Goal: Answer question/provide support

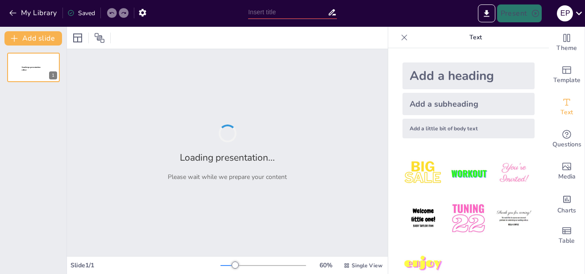
type input "Evolución de la Política de Salud en [GEOGRAPHIC_DATA]: Desde los Años 80 hasta…"
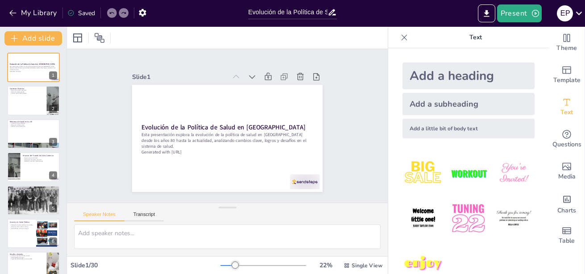
checkbox input "true"
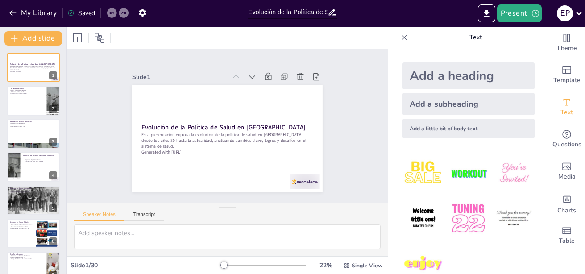
checkbox input "true"
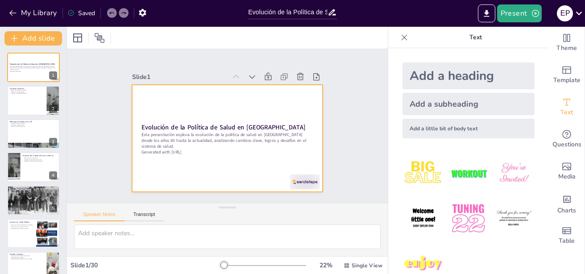
checkbox input "true"
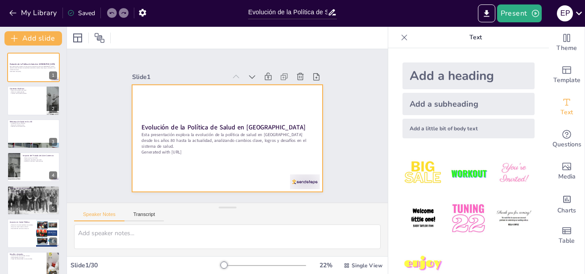
checkbox input "true"
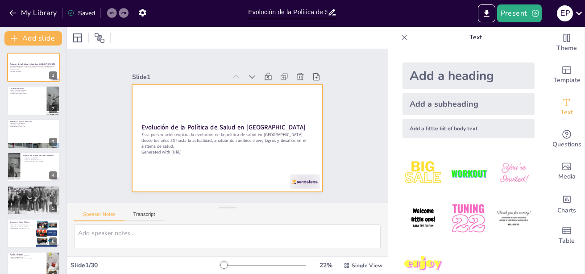
checkbox input "true"
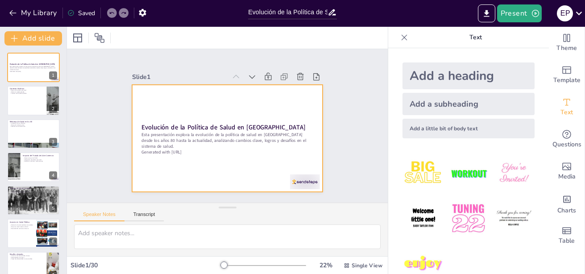
checkbox input "true"
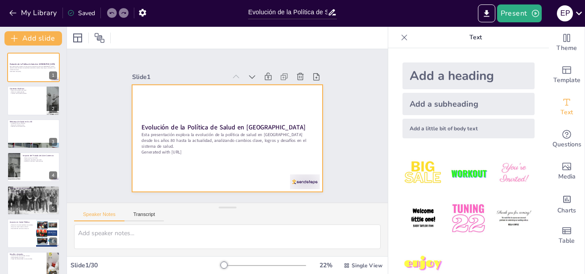
checkbox input "true"
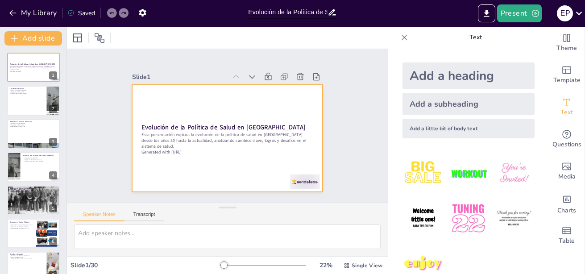
checkbox input "true"
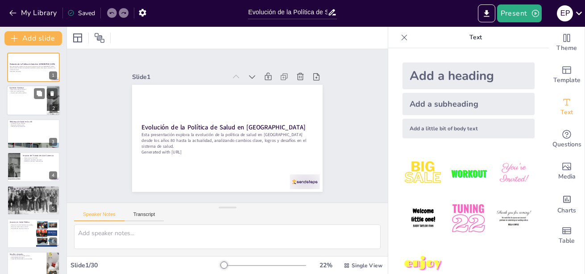
checkbox input "true"
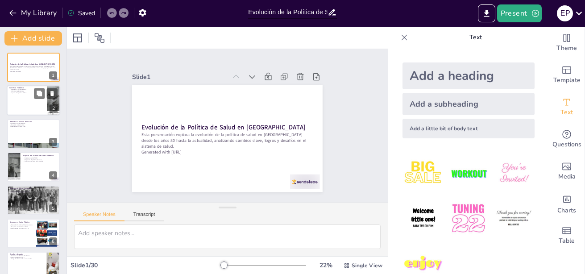
checkbox input "true"
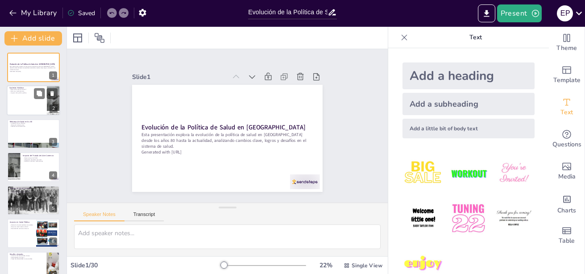
checkbox input "true"
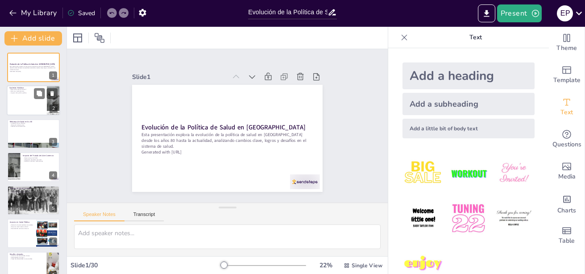
click at [33, 96] on div at bounding box center [34, 101] width 54 height 30
type textarea "Los retos en el sistema de salud han sido variados y complejos, reflejando la i…"
checkbox input "true"
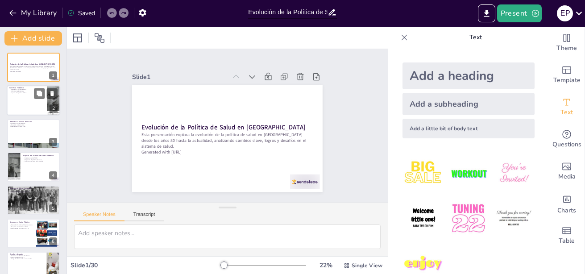
checkbox input "true"
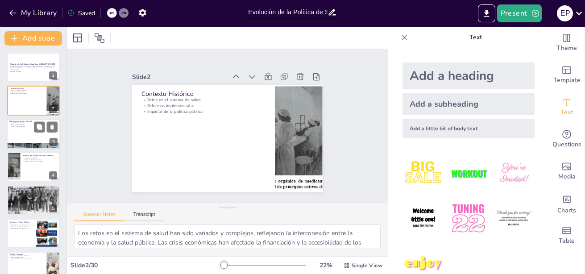
checkbox input "true"
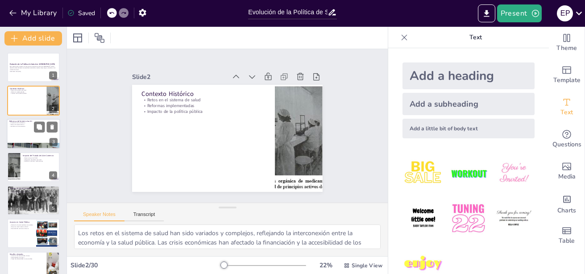
checkbox input "true"
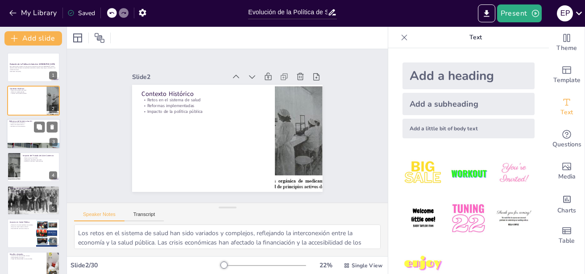
checkbox input "true"
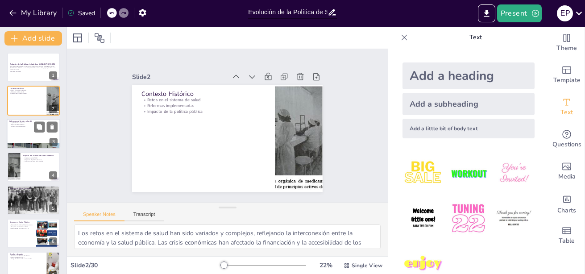
checkbox input "true"
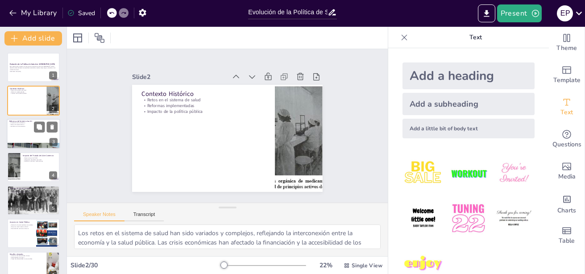
checkbox input "true"
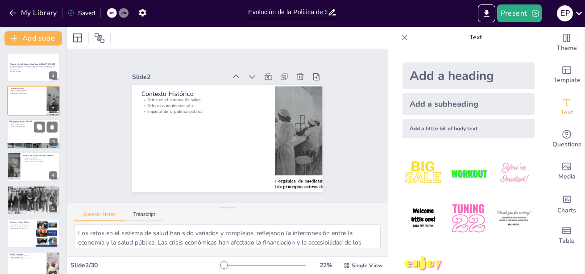
click at [30, 135] on div at bounding box center [34, 134] width 54 height 30
type textarea "La ampliación de la cobertura de salud fue uno de los objetivos principales de …"
checkbox input "true"
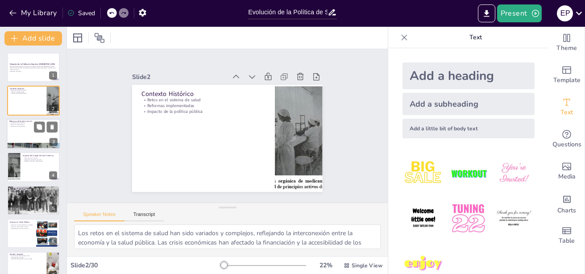
checkbox input "true"
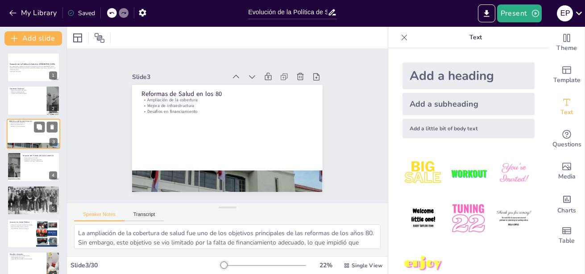
checkbox input "true"
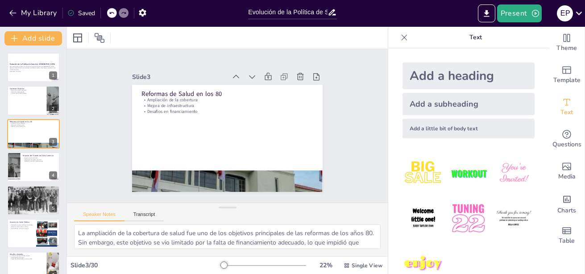
checkbox input "true"
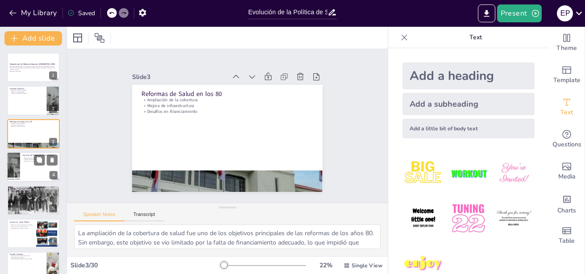
checkbox input "true"
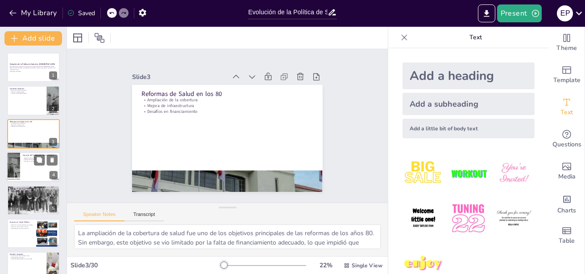
checkbox input "true"
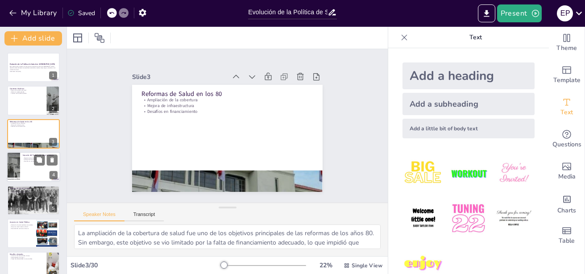
checkbox input "true"
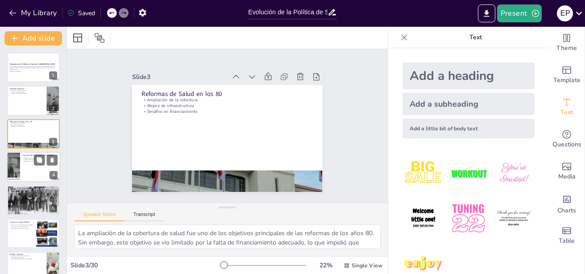
checkbox input "true"
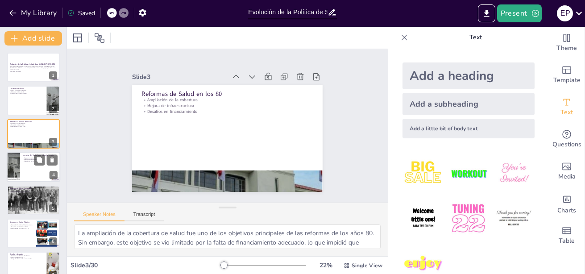
checkbox input "true"
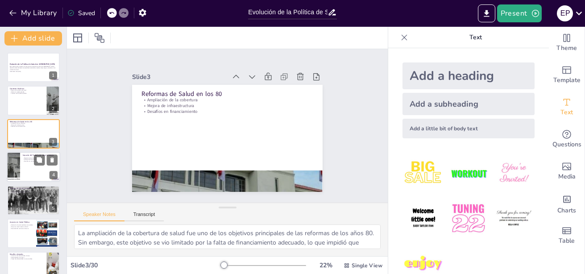
checkbox input "true"
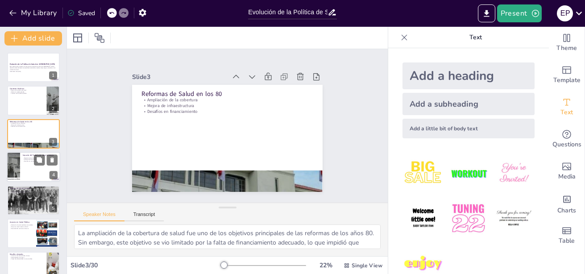
click at [30, 164] on div at bounding box center [34, 167] width 54 height 30
type textarea "Las repercusiones del TLCAN fueron significativas para el sistema de salud en […"
checkbox input "true"
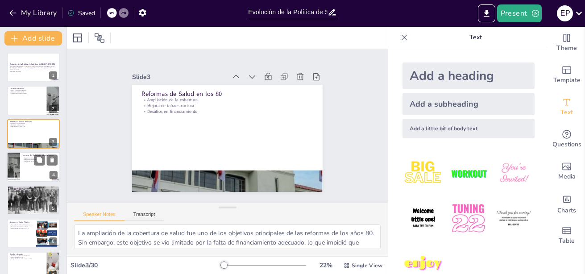
checkbox input "true"
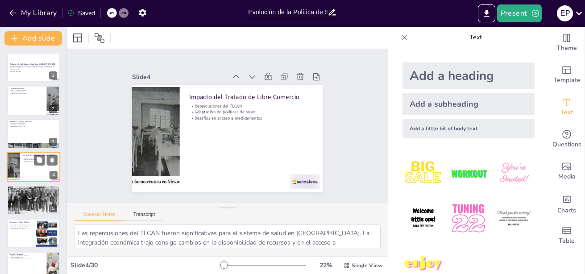
scroll to position [7, 0]
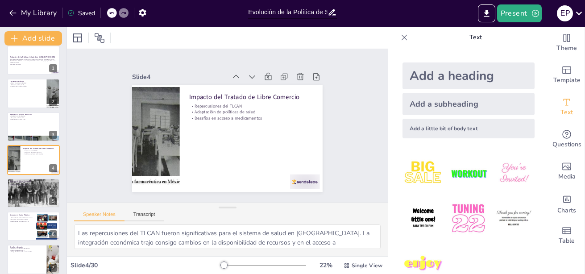
checkbox input "true"
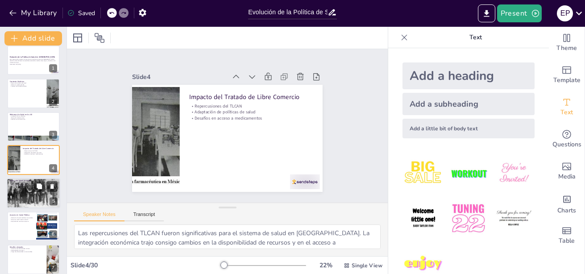
checkbox input "true"
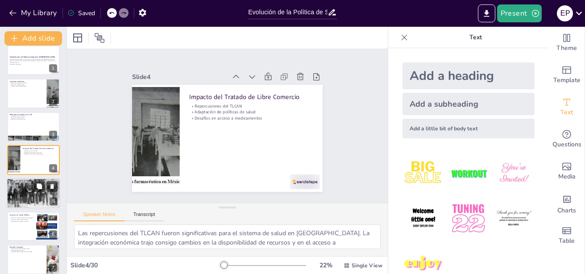
checkbox input "true"
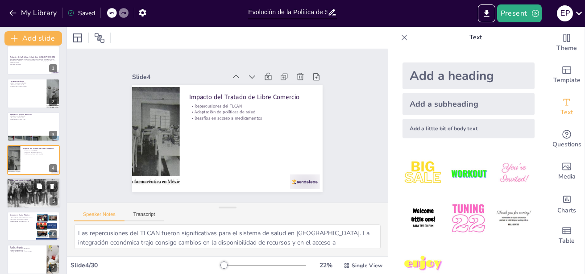
checkbox input "true"
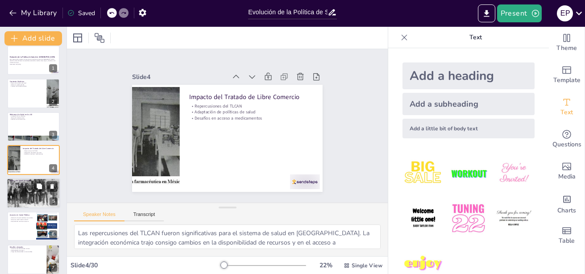
checkbox input "true"
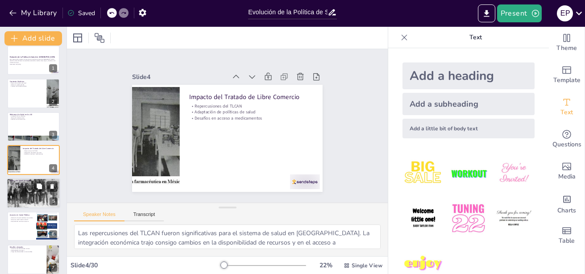
checkbox input "true"
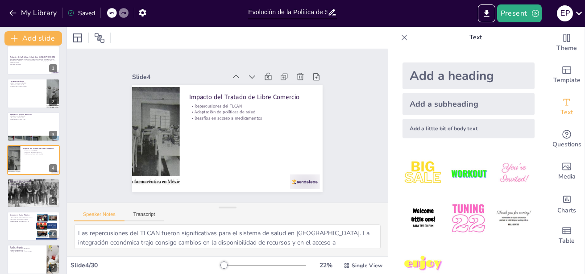
checkbox input "true"
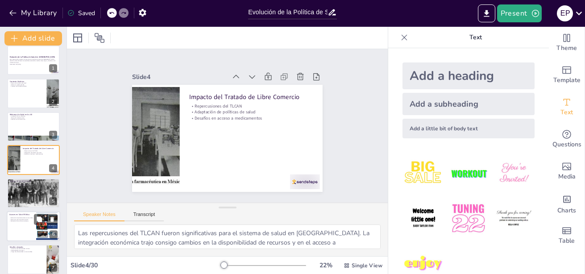
checkbox input "true"
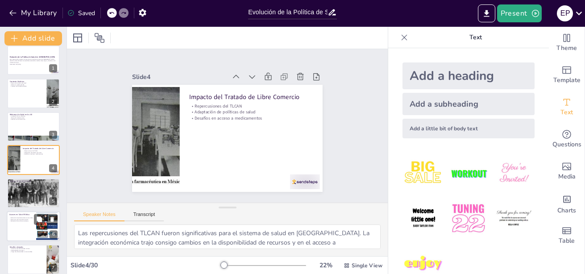
checkbox input "true"
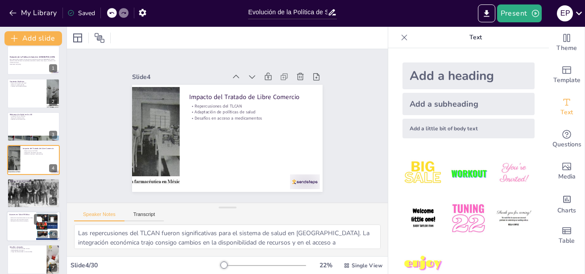
checkbox input "true"
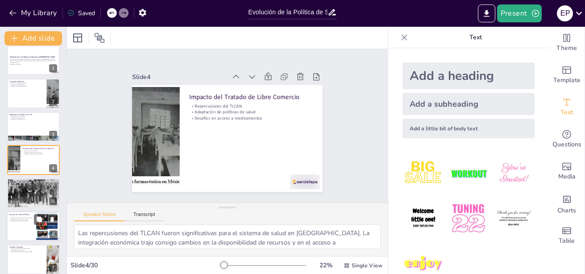
checkbox input "true"
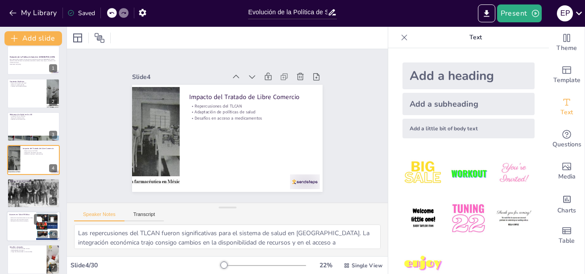
checkbox input "true"
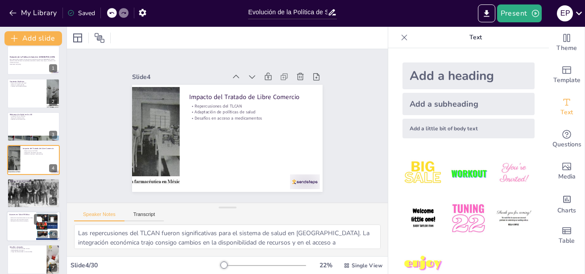
click at [28, 219] on p "Mejora en salud materno-infantil" at bounding box center [21, 220] width 24 height 2
type textarea "La reducción de enfermedades transmisibles es uno de los logros más destacados …"
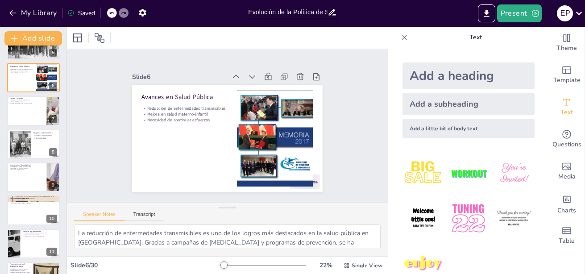
scroll to position [186, 0]
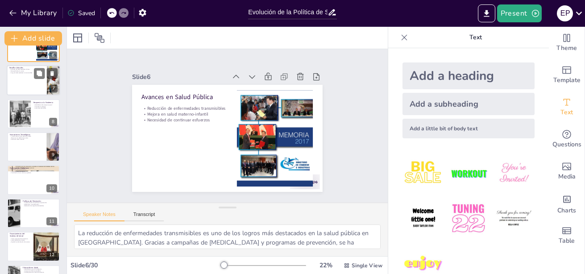
click at [21, 75] on div at bounding box center [34, 81] width 54 height 30
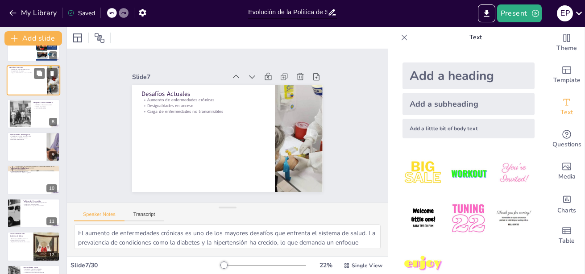
scroll to position [107, 0]
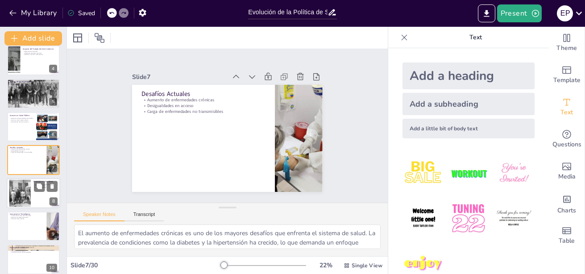
click at [46, 192] on div at bounding box center [34, 193] width 54 height 30
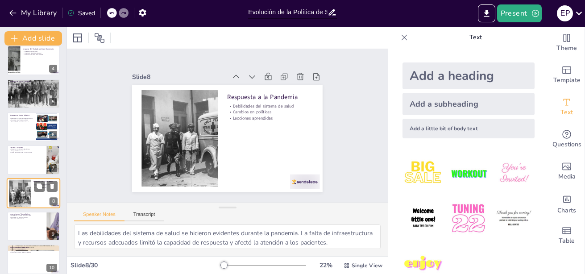
scroll to position [140, 0]
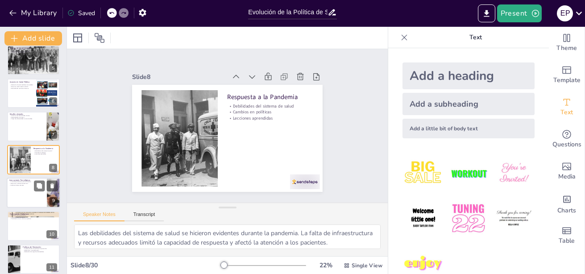
click at [19, 192] on div at bounding box center [34, 193] width 54 height 30
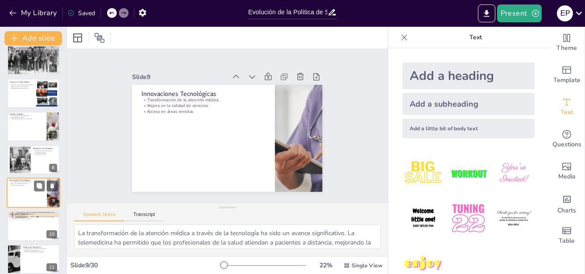
scroll to position [173, 0]
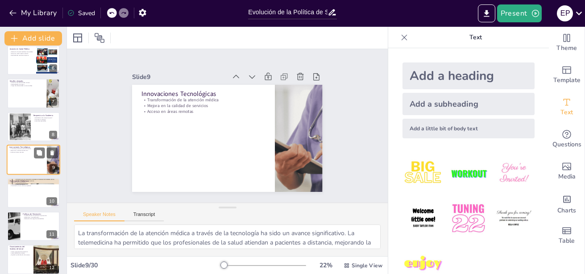
click at [19, 192] on div at bounding box center [33, 192] width 53 height 29
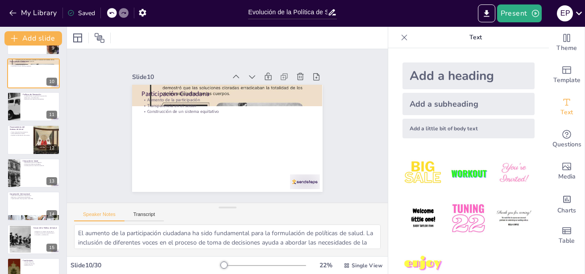
scroll to position [297, 0]
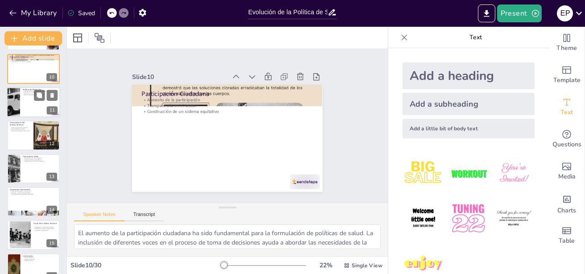
click at [28, 95] on div at bounding box center [34, 102] width 54 height 30
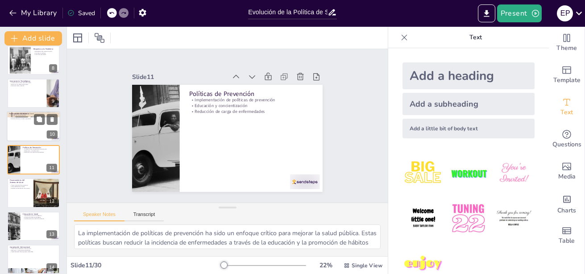
click at [31, 128] on div at bounding box center [34, 127] width 54 height 30
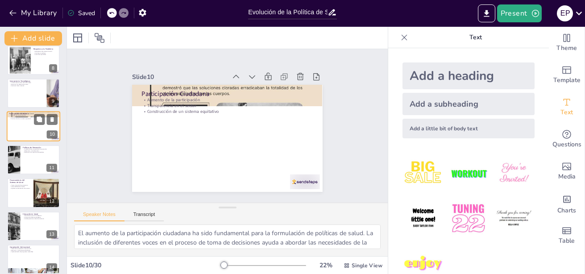
scroll to position [207, 0]
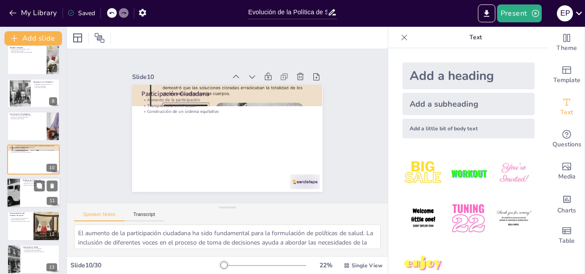
click at [30, 194] on div at bounding box center [34, 193] width 54 height 30
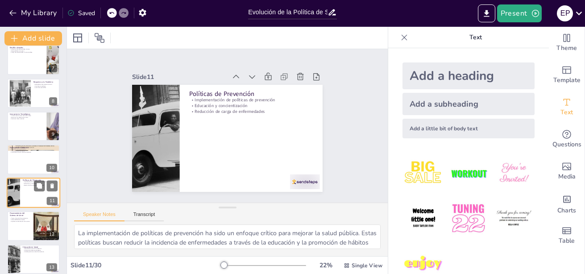
scroll to position [240, 0]
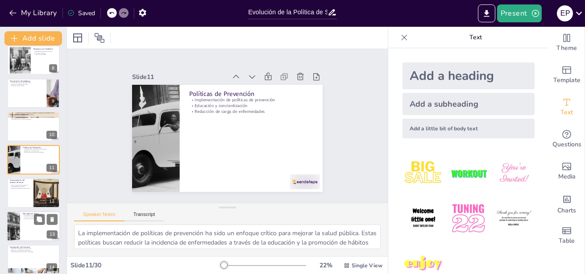
click at [37, 227] on div at bounding box center [34, 226] width 54 height 30
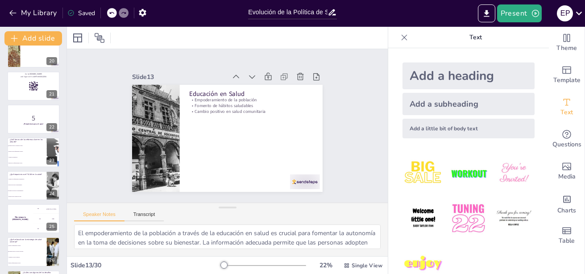
scroll to position [649, 0]
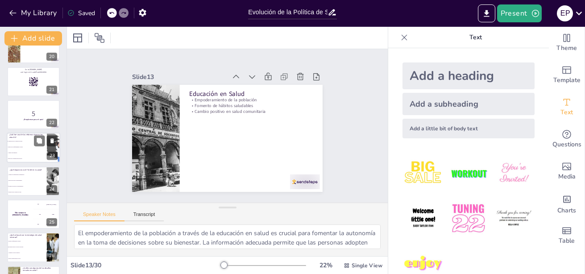
click at [24, 153] on li "Aumento de impuestos" at bounding box center [27, 153] width 40 height 6
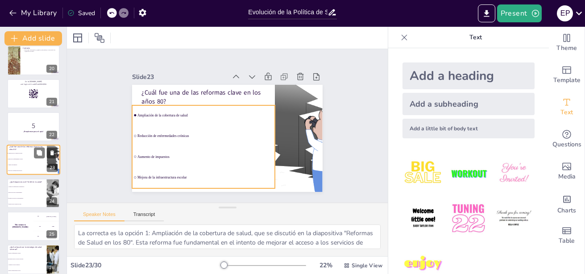
click at [24, 153] on span "Ampliación de la cobertura de salud" at bounding box center [27, 153] width 38 height 1
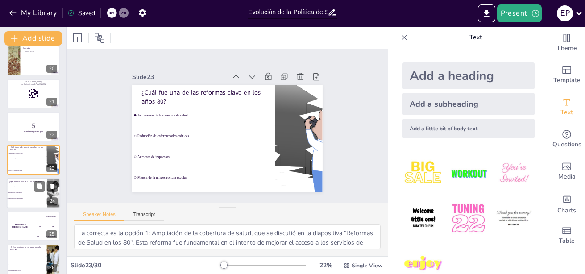
click at [31, 191] on li "Mejora del acceso a medicamentos" at bounding box center [27, 193] width 40 height 6
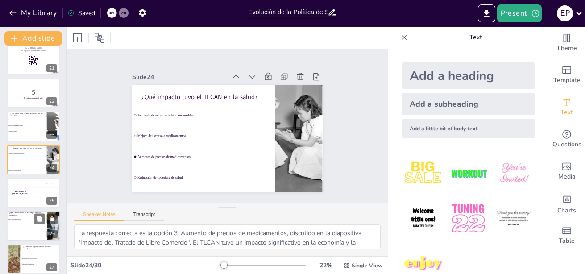
click at [21, 226] on li "Garantizar acceso a servicios de salud" at bounding box center [27, 226] width 40 height 6
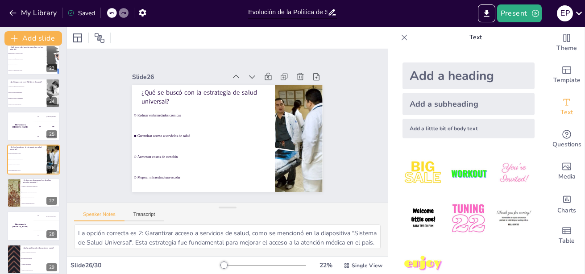
scroll to position [777, 0]
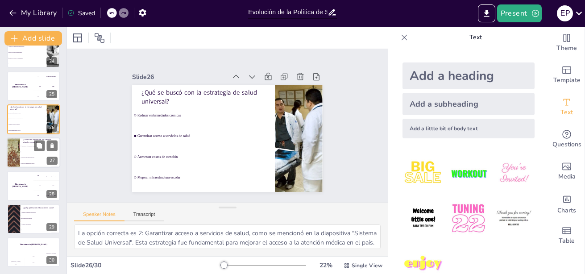
click at [30, 152] on span "Desigualdades en el acceso a servicios" at bounding box center [40, 151] width 38 height 1
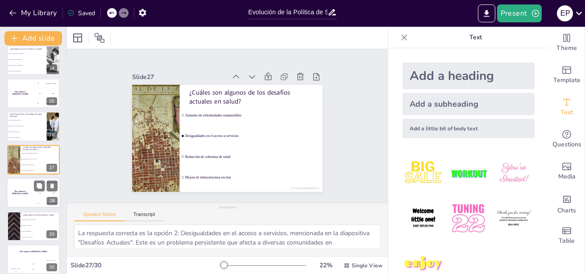
click at [31, 194] on div "The winner is [PERSON_NAME]" at bounding box center [20, 193] width 27 height 30
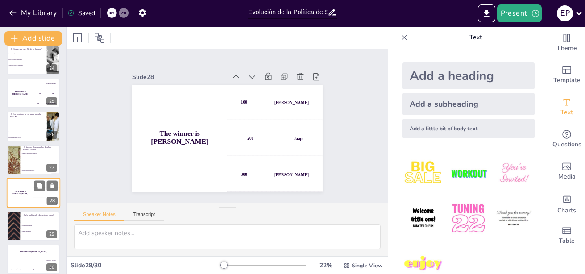
scroll to position [777, 0]
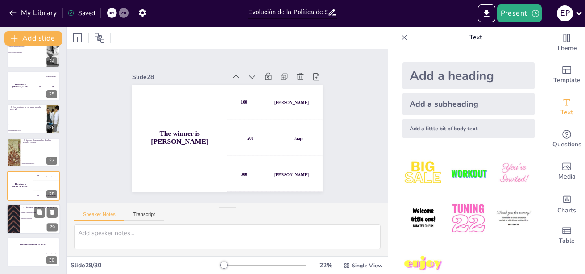
click at [25, 218] on span "Empoderar a la población" at bounding box center [40, 218] width 38 height 1
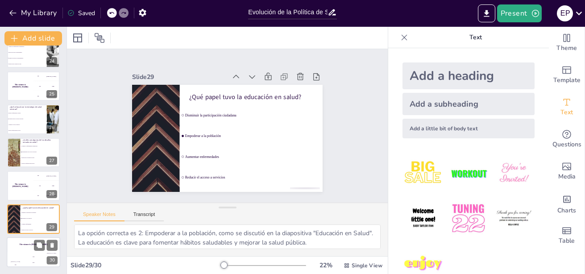
click at [35, 252] on div "Jaap 200" at bounding box center [34, 259] width 18 height 15
